Goal: Find specific page/section: Find specific page/section

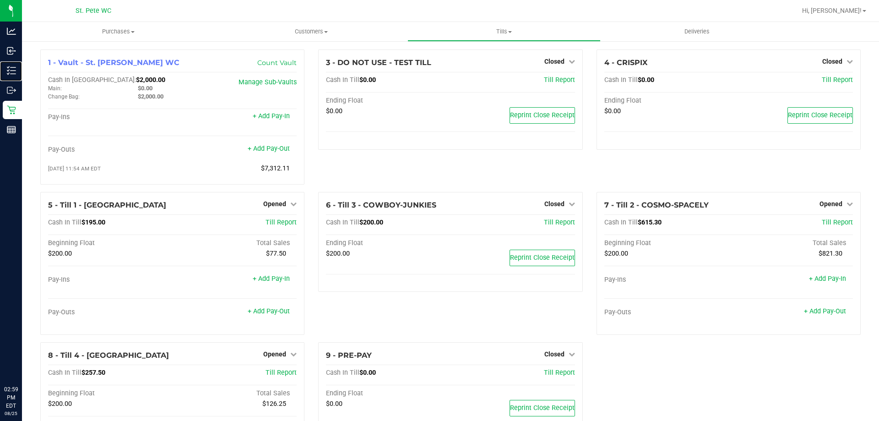
click at [0, 0] on p "Inventory" at bounding box center [0, 0] width 0 height 0
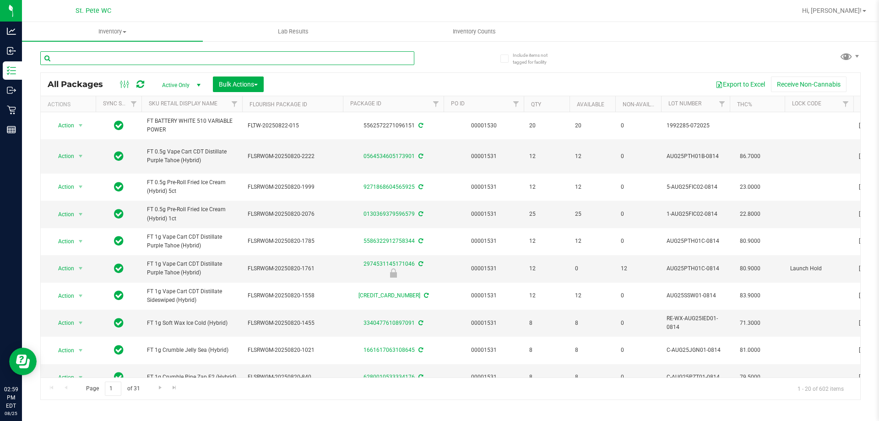
click at [125, 60] on input "text" at bounding box center [227, 58] width 374 height 14
type input "dark"
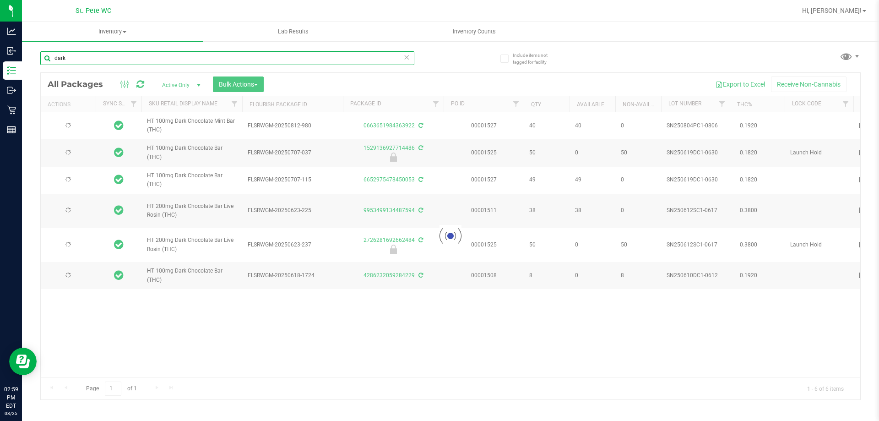
type input "[DATE]"
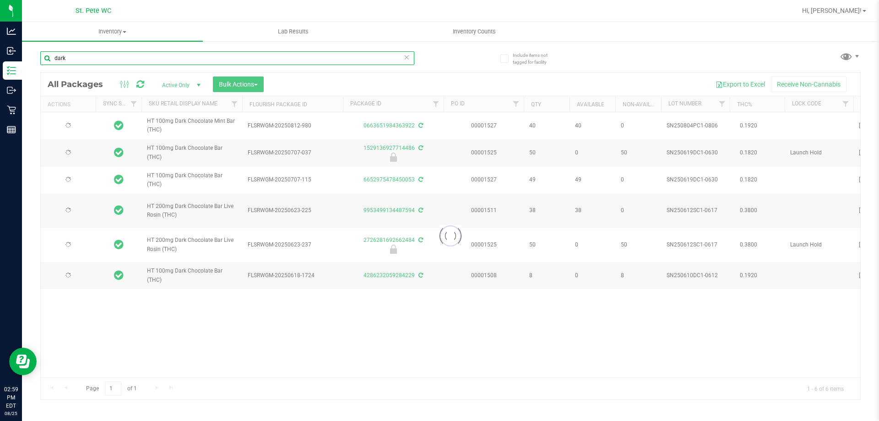
type input "[DATE]"
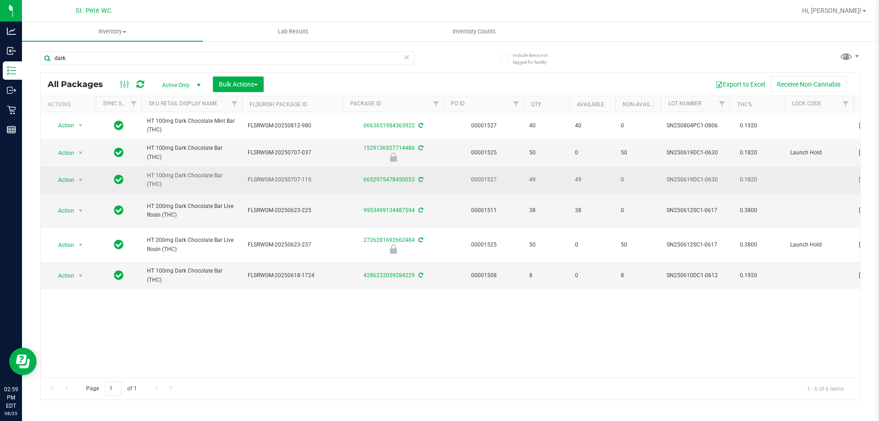
click at [190, 176] on span "HT 100mg Dark Chocolate Bar (THC)" at bounding box center [192, 179] width 90 height 17
click at [191, 176] on span "HT 100mg Dark Chocolate Bar (THC)" at bounding box center [192, 179] width 90 height 17
click at [193, 176] on span "HT 100mg Dark Chocolate Bar (THC)" at bounding box center [192, 179] width 90 height 17
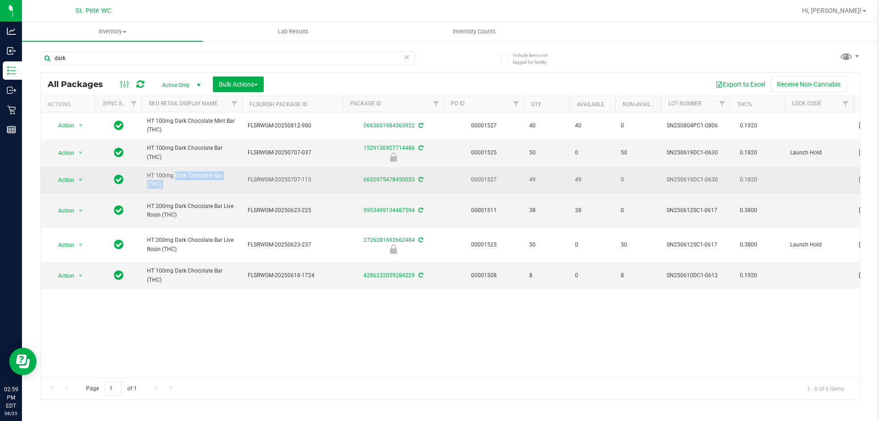
click at [193, 176] on span "HT 100mg Dark Chocolate Bar (THC)" at bounding box center [192, 179] width 90 height 17
copy tr "HT 100mg Dark Chocolate Bar (THC)"
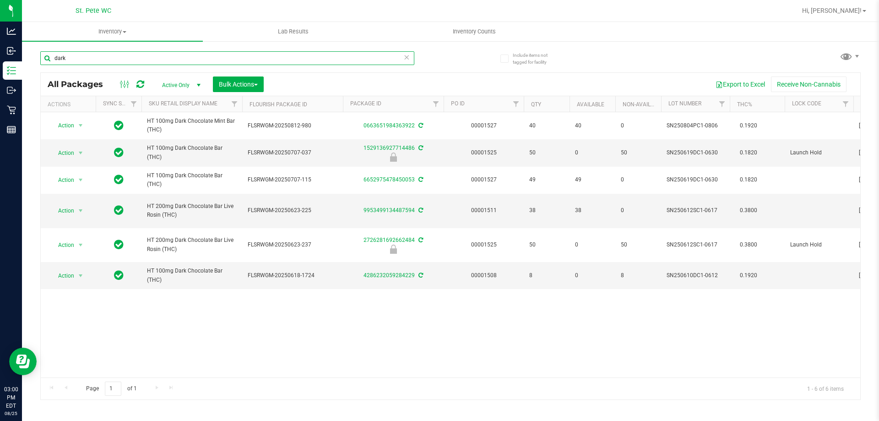
drag, startPoint x: 215, startPoint y: 57, endPoint x: 52, endPoint y: 56, distance: 163.0
click at [52, 56] on input "dark" at bounding box center [227, 58] width 374 height 14
paste input "HT 100mg Dark Chocolate Bar (THC)"
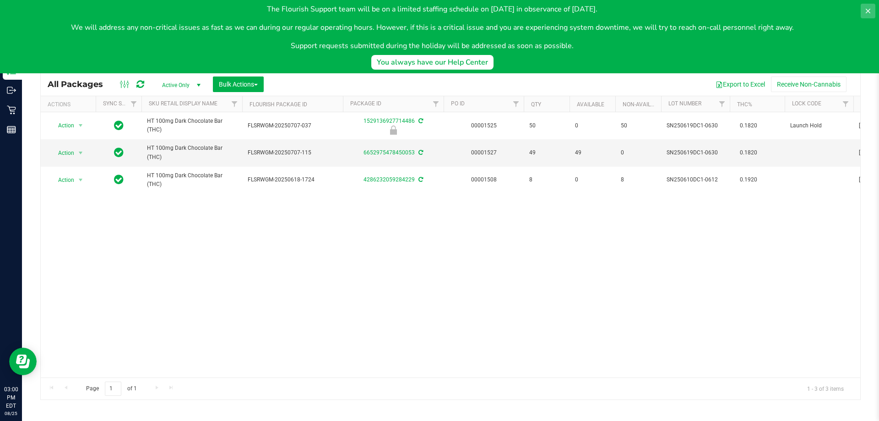
click at [865, 11] on icon at bounding box center [867, 10] width 7 height 7
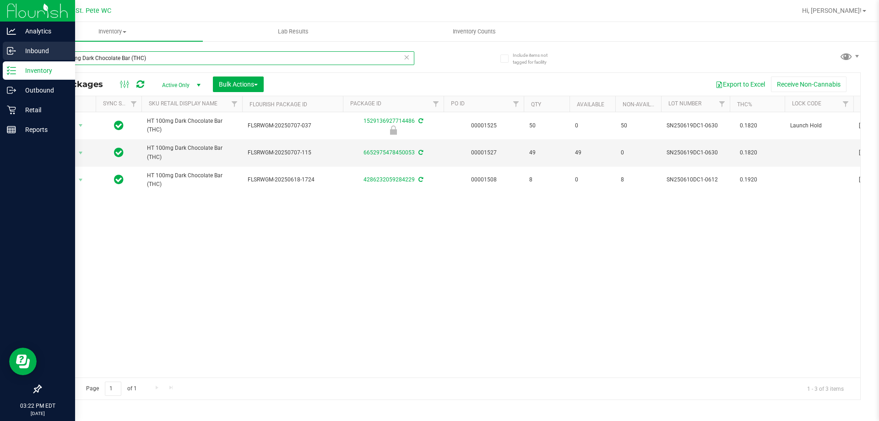
drag, startPoint x: 130, startPoint y: 56, endPoint x: 0, endPoint y: 52, distance: 130.1
click at [0, 52] on div "Analytics Inbound Inventory Outbound Retail Reports 03:22 PM EDT [DATE] 08/25 S…" at bounding box center [439, 210] width 879 height 421
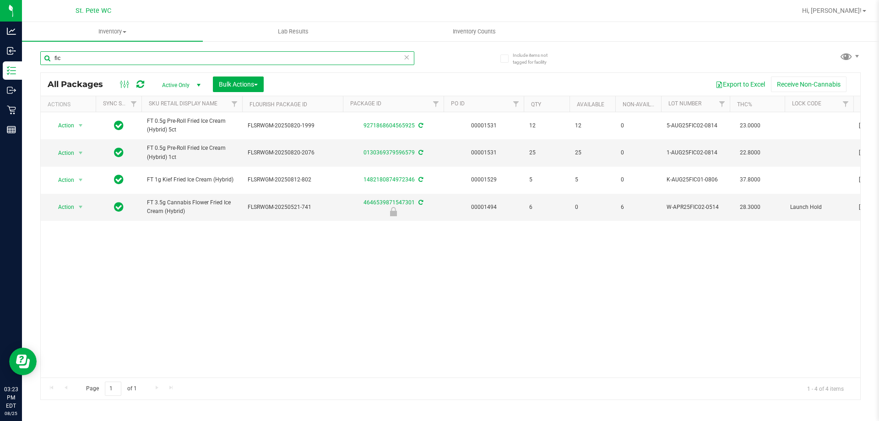
type input "fic"
click at [657, 61] on div "fic All Packages Active Only Active Only Lab Samples Locked All External Intern…" at bounding box center [450, 221] width 820 height 357
click at [858, 11] on span "Hi, [PERSON_NAME]!" at bounding box center [832, 10] width 60 height 7
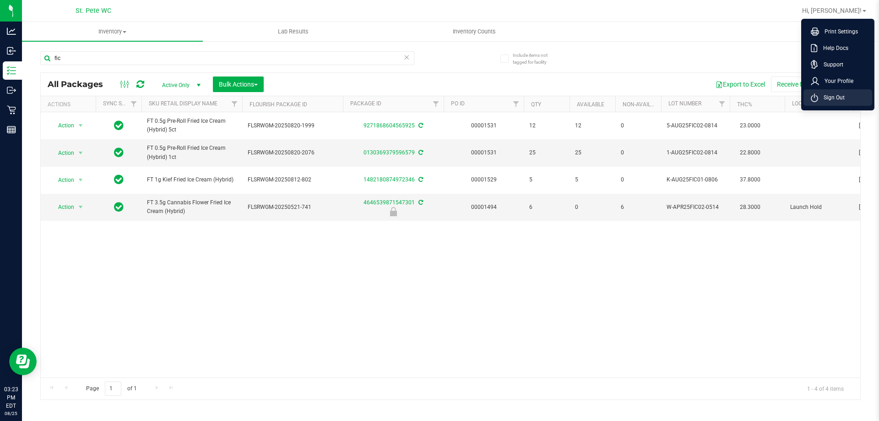
click at [836, 102] on li "Sign Out" at bounding box center [838, 97] width 69 height 16
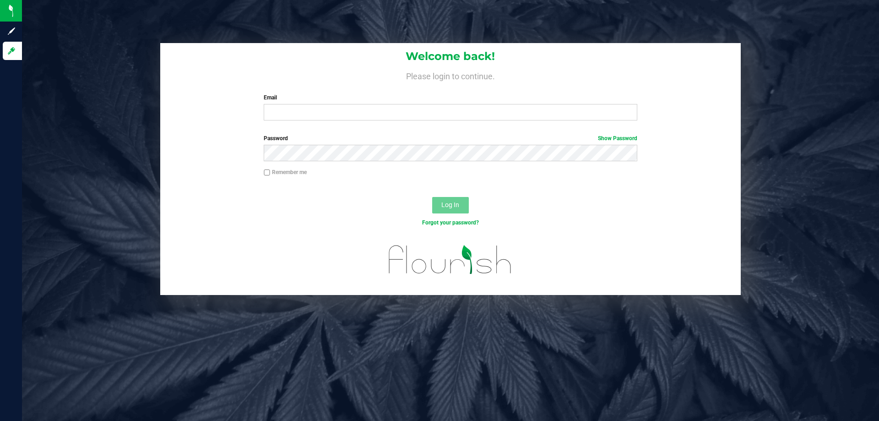
click at [115, 96] on div "Welcome back! Please login to continue. Email Required Please format your email…" at bounding box center [450, 169] width 871 height 252
